Goal: Obtain resource: Obtain resource

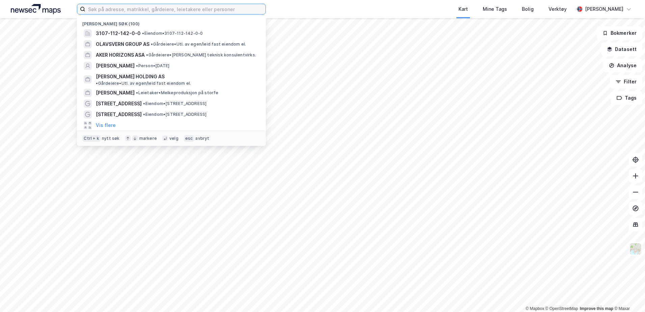
click at [126, 10] on input at bounding box center [175, 9] width 180 height 10
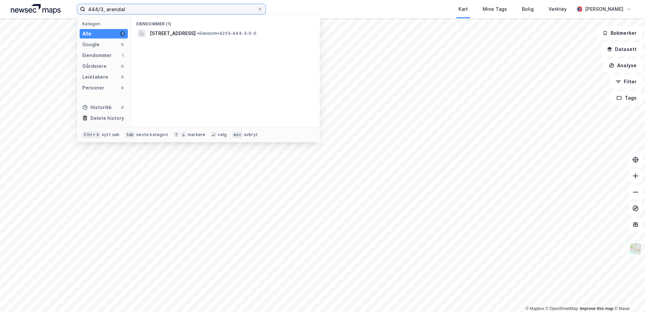
type input "444/3, arendal"
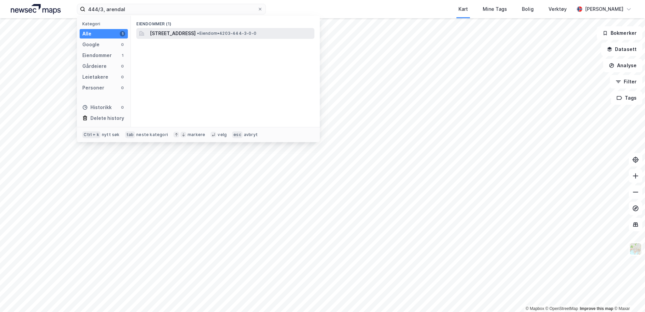
click at [196, 34] on span "[STREET_ADDRESS]" at bounding box center [173, 33] width 46 height 8
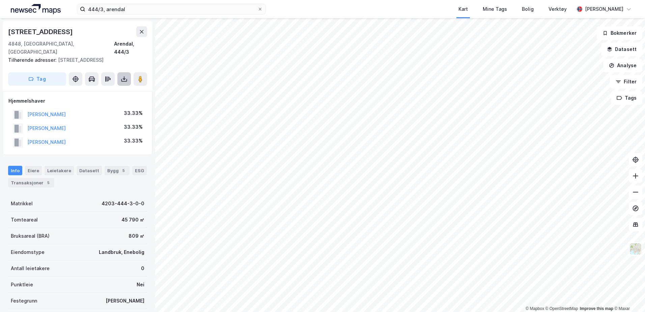
click at [125, 78] on icon at bounding box center [124, 79] width 3 height 2
click at [109, 90] on div "Last ned grunnbok" at bounding box center [90, 92] width 39 height 5
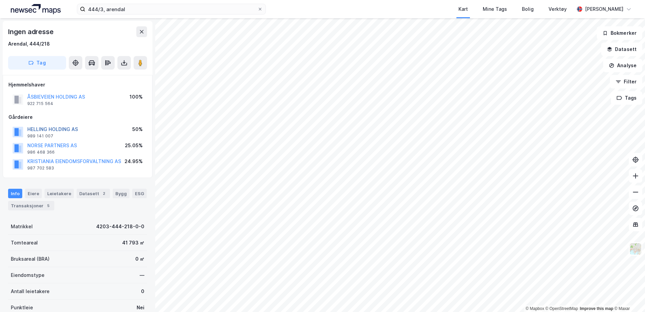
click at [0, 0] on button "HELLING HOLDING AS" at bounding box center [0, 0] width 0 height 0
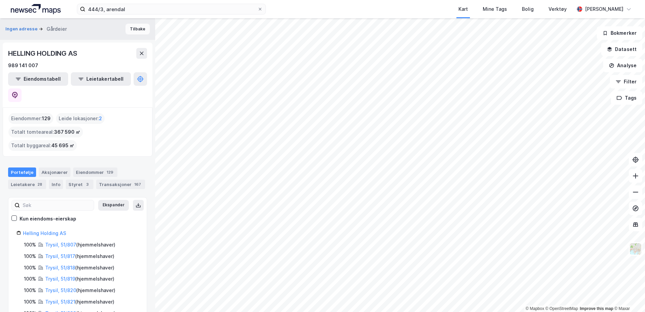
click at [135, 27] on button "Tilbake" at bounding box center [138, 29] width 24 height 11
